Goal: Contribute content: Add original content to the website for others to see

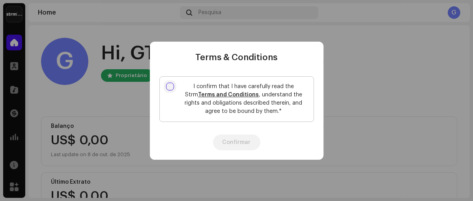
click at [169, 86] on input "I confirm that I have carefully read the Strm Terms and Conditions , understand…" at bounding box center [170, 87] width 8 height 8
checkbox input "true"
click at [242, 143] on button "Confirmar" at bounding box center [236, 143] width 47 height 16
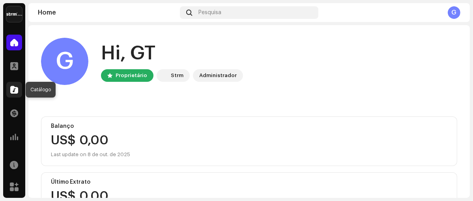
click at [13, 88] on span at bounding box center [14, 90] width 8 height 6
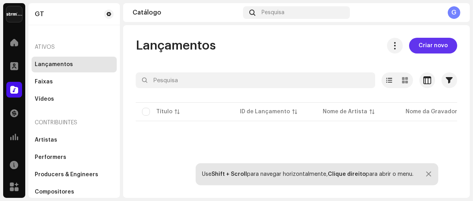
click at [436, 45] on span "Criar novo" at bounding box center [432, 46] width 29 height 16
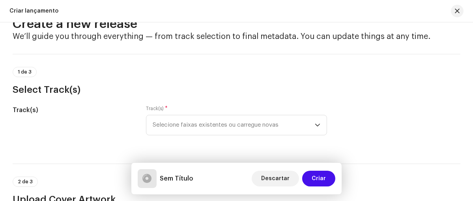
scroll to position [39, 0]
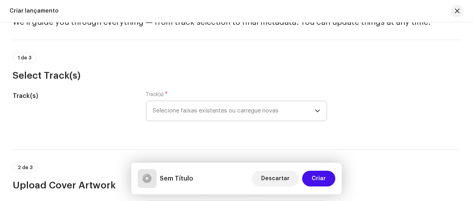
click at [317, 112] on icon "dropdown trigger" at bounding box center [318, 111] width 6 height 6
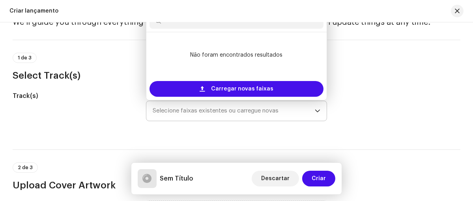
scroll to position [38, 0]
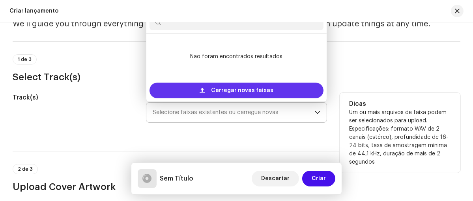
click at [225, 86] on span "Carregar novas faixas" at bounding box center [242, 91] width 62 height 16
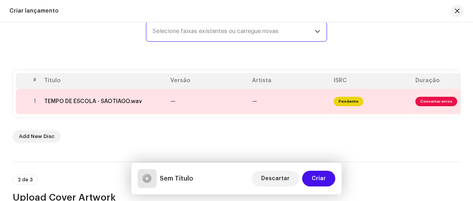
scroll to position [118, 0]
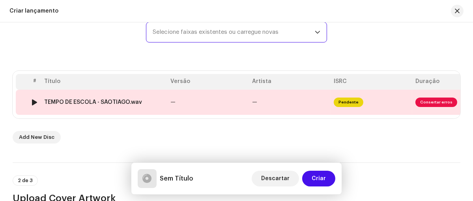
click at [434, 103] on span "Consertar erros" at bounding box center [436, 102] width 42 height 9
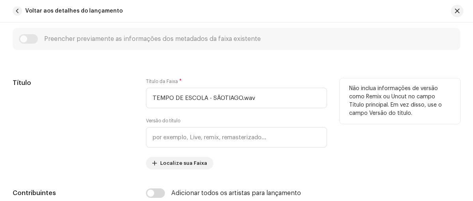
scroll to position [315, 0]
drag, startPoint x: 207, startPoint y: 97, endPoint x: 260, endPoint y: 93, distance: 52.6
click at [260, 93] on input "TEMPO DE ESCOLA - SÃOTIAGO.wav" at bounding box center [236, 97] width 181 height 20
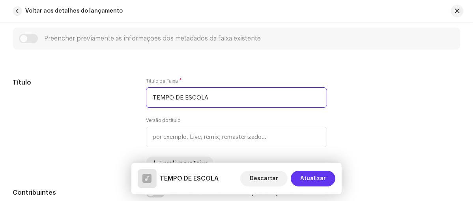
type input "TEMPO DE ESCOLA"
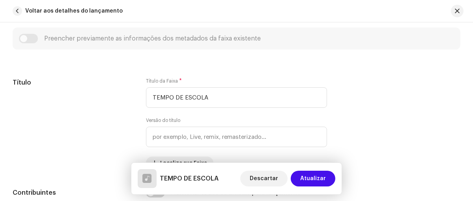
click at [315, 179] on span "Atualizar" at bounding box center [313, 179] width 26 height 16
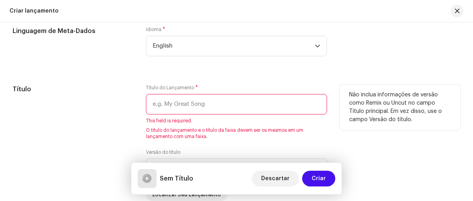
scroll to position [709, 0]
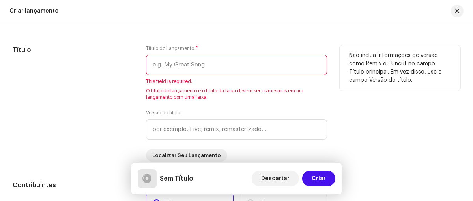
click at [201, 66] on input "text" at bounding box center [236, 65] width 181 height 20
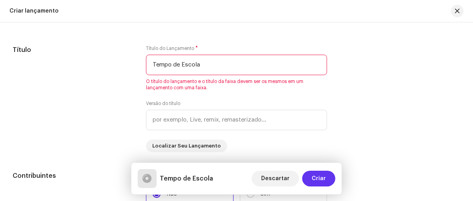
type input "Tempo de Escola"
click at [317, 177] on span "Criar" at bounding box center [318, 179] width 14 height 16
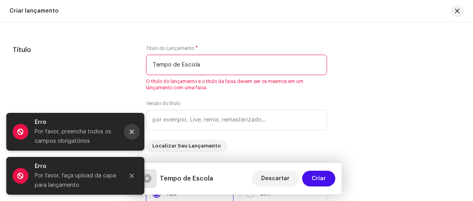
click at [132, 133] on icon "Close" at bounding box center [132, 132] width 6 height 6
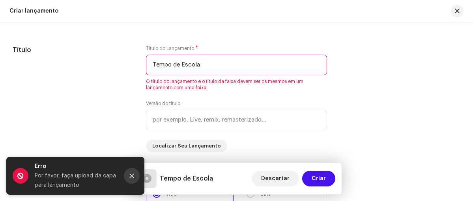
click at [130, 176] on icon "Close" at bounding box center [132, 176] width 6 height 6
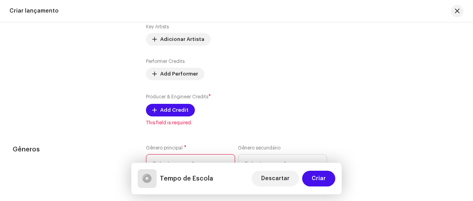
scroll to position [906, 0]
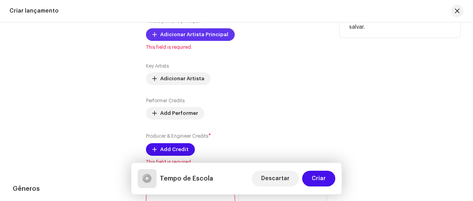
click at [184, 38] on span "Adicionar Artista Principal" at bounding box center [194, 35] width 68 height 16
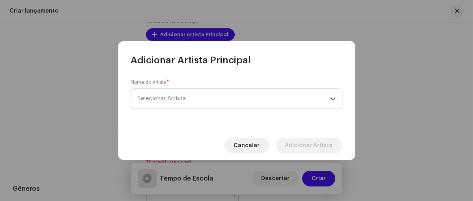
click at [188, 99] on span "Selecionar Artista" at bounding box center [234, 99] width 192 height 20
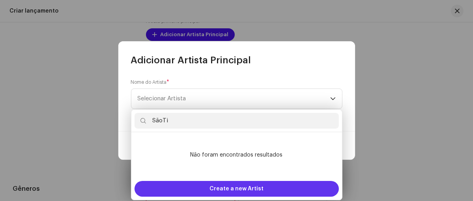
type input "SãoTi"
click at [239, 190] on span "Create a new Artist" at bounding box center [236, 189] width 54 height 16
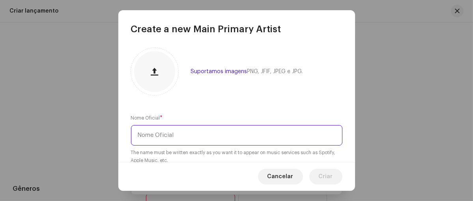
click at [182, 138] on input "text" at bounding box center [236, 135] width 211 height 20
type input "SãoTiago"
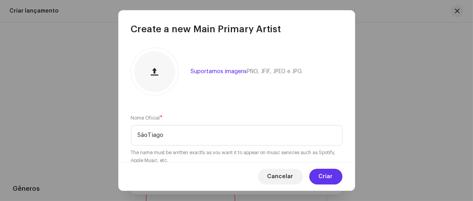
click at [326, 179] on span "Criar" at bounding box center [325, 177] width 14 height 16
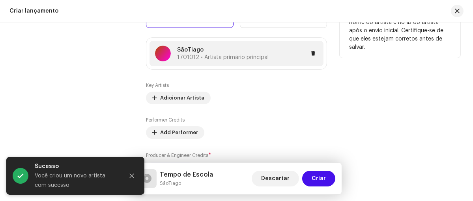
scroll to position [867, 0]
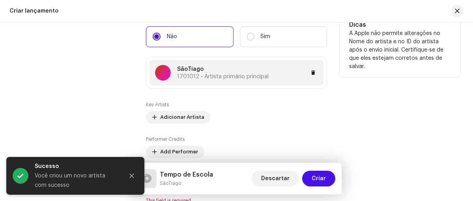
click at [187, 73] on p "SãoTiago" at bounding box center [222, 69] width 91 height 8
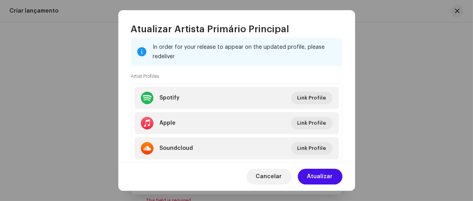
scroll to position [118, 0]
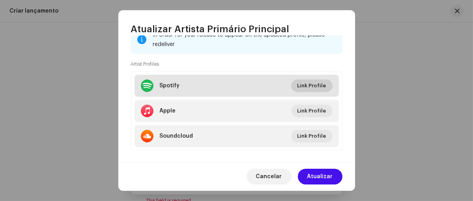
click at [311, 87] on span "Link Profile" at bounding box center [311, 86] width 29 height 16
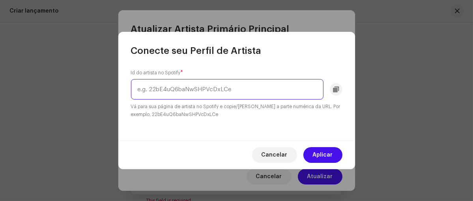
click at [218, 93] on input "text" at bounding box center [227, 89] width 192 height 20
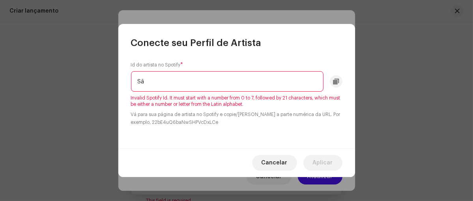
type input "S"
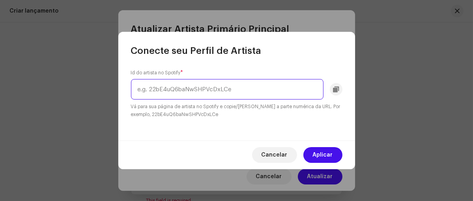
click at [172, 91] on input "text" at bounding box center [227, 89] width 192 height 20
paste input "[URL][DOMAIN_NAME]"
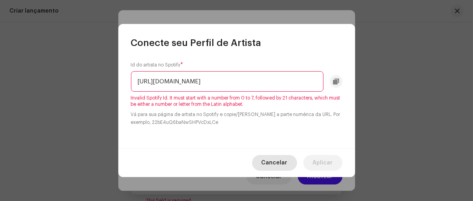
type input "[URL][DOMAIN_NAME]"
click at [285, 161] on span "Cancelar" at bounding box center [274, 163] width 26 height 16
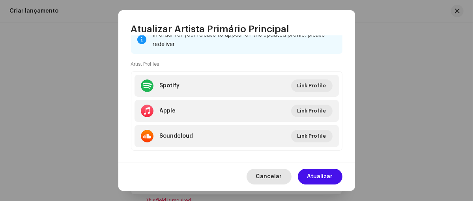
click at [268, 175] on span "Cancelar" at bounding box center [269, 177] width 26 height 16
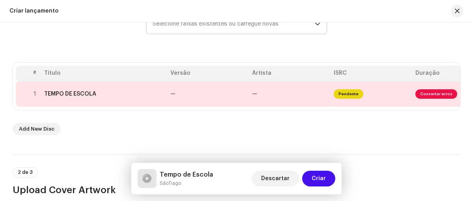
scroll to position [79, 0]
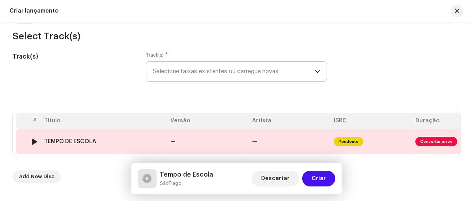
click at [146, 142] on div "TEMPO DE ESCOLA" at bounding box center [104, 142] width 120 height 6
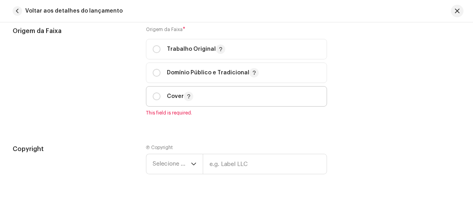
scroll to position [899, 0]
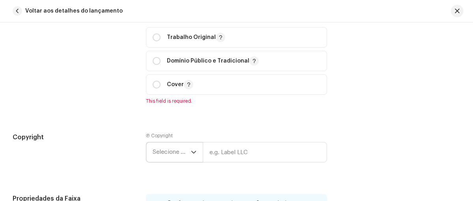
click at [192, 154] on icon "dropdown trigger" at bounding box center [193, 152] width 5 height 3
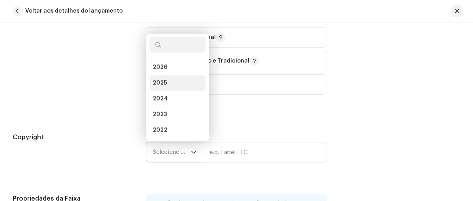
click at [158, 82] on span "2025" at bounding box center [160, 83] width 14 height 8
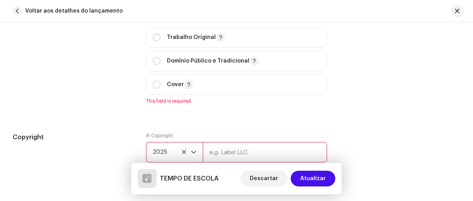
click at [241, 153] on input "text" at bounding box center [265, 152] width 124 height 20
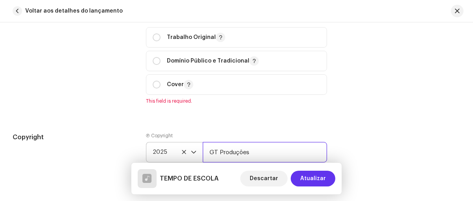
type input "GT Produções"
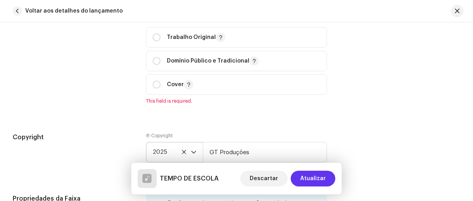
click at [323, 175] on span "Atualizar" at bounding box center [313, 179] width 26 height 16
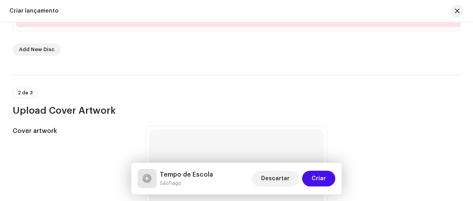
scroll to position [158, 0]
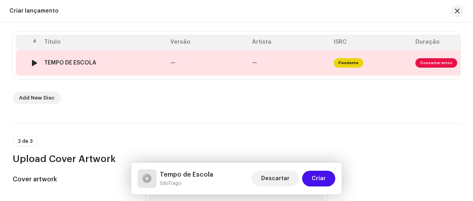
click at [141, 64] on div "TEMPO DE ESCOLA" at bounding box center [104, 63] width 120 height 6
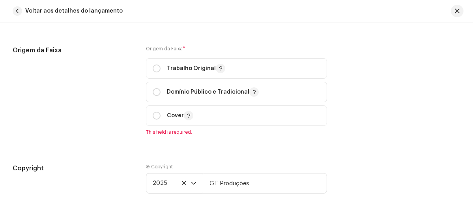
scroll to position [867, 0]
click at [455, 11] on span "button" at bounding box center [456, 11] width 5 height 6
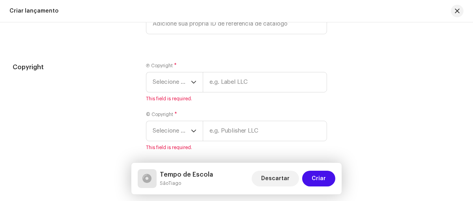
scroll to position [1340, 0]
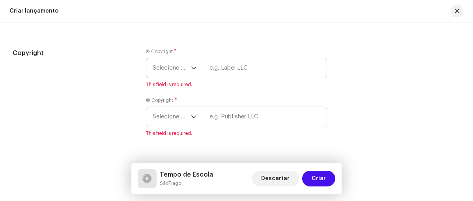
click at [194, 70] on icon "dropdown trigger" at bounding box center [194, 68] width 6 height 6
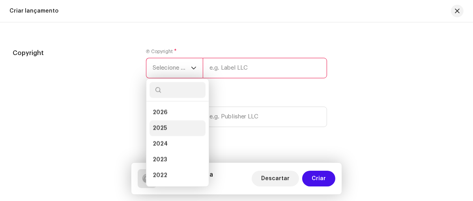
click at [159, 132] on span "2025" at bounding box center [160, 129] width 14 height 8
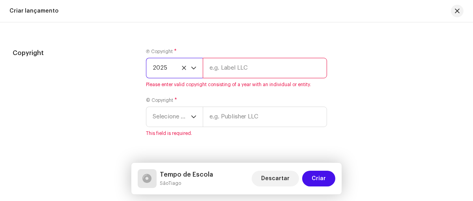
click at [238, 73] on input "text" at bounding box center [265, 68] width 124 height 20
type input "GT Produções"
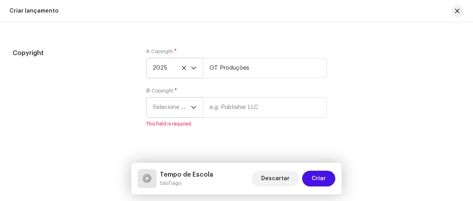
click at [194, 110] on icon "dropdown trigger" at bounding box center [194, 108] width 6 height 6
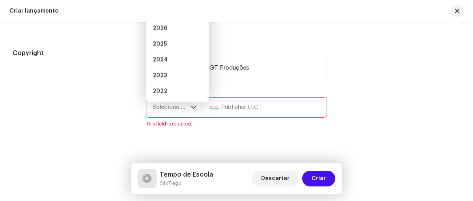
scroll to position [1329, 0]
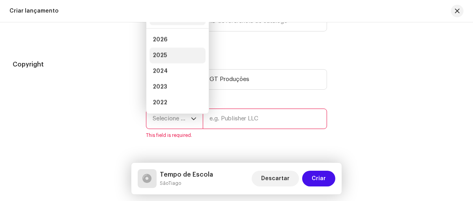
click at [165, 59] on span "2025" at bounding box center [160, 56] width 14 height 8
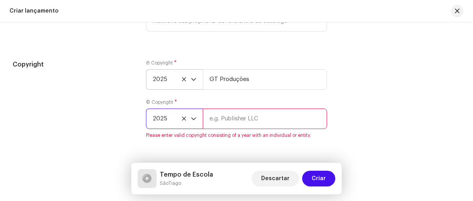
click at [281, 129] on input "text" at bounding box center [265, 119] width 124 height 20
type input "GT Produções"
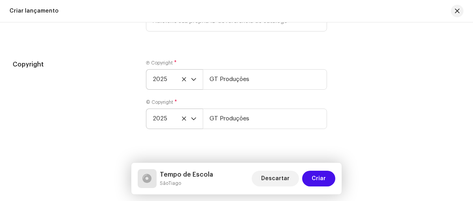
click at [361, 126] on div "Copyright Ⓟ Copyright * 2025 GT Produções © Copyright * 2025 GT Produções" at bounding box center [236, 99] width 447 height 79
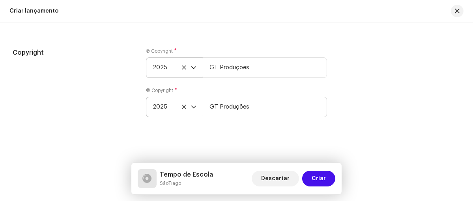
scroll to position [1346, 0]
